Goal: Unclear

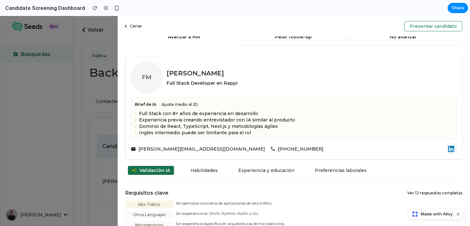
scroll to position [174, 0]
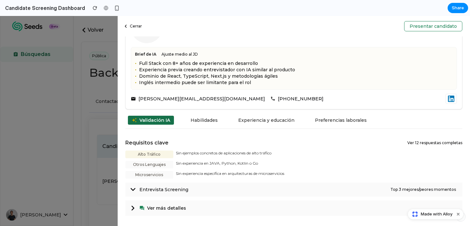
click at [367, 187] on span "Entrevista Screening" at bounding box center [264, 189] width 251 height 6
click at [133, 206] on icon at bounding box center [132, 208] width 5 height 5
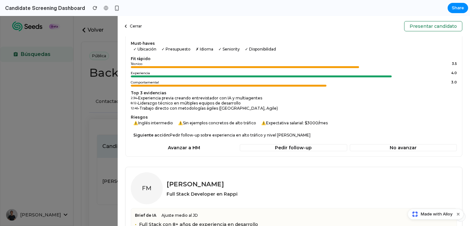
scroll to position [18, 0]
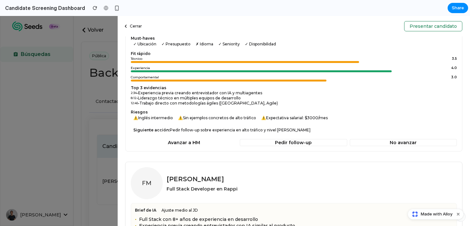
click at [159, 124] on div "Considerar Confianza: 65 % Must-haves ✓ Ubicación ✓ Presupuesto ✗ Idioma ✓ Seni…" at bounding box center [293, 85] width 337 height 133
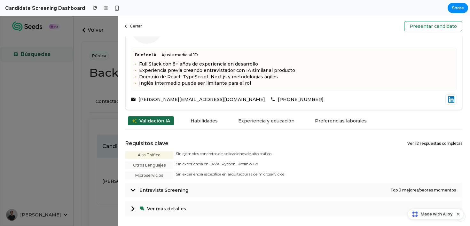
scroll to position [174, 0]
click at [269, 97] on icon at bounding box center [272, 98] width 7 height 7
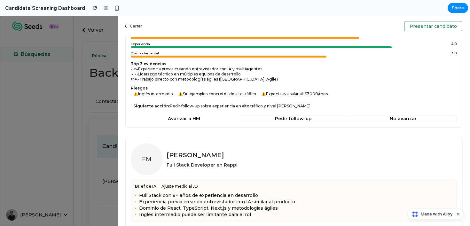
scroll to position [45, 0]
